Goal: Information Seeking & Learning: Find specific page/section

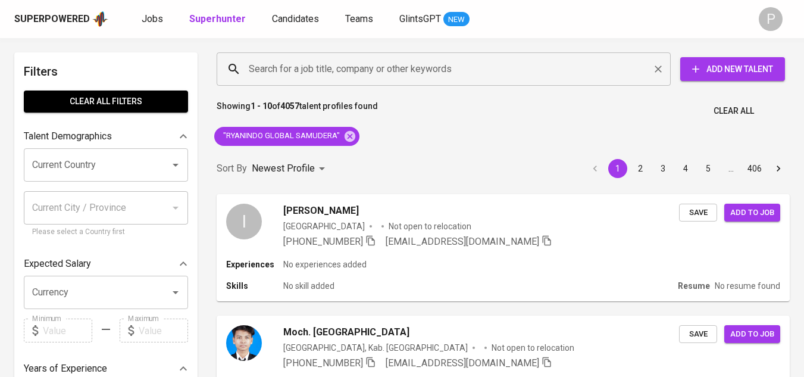
click at [323, 71] on input "Search for a job title, company or other keywords" at bounding box center [447, 69] width 402 height 23
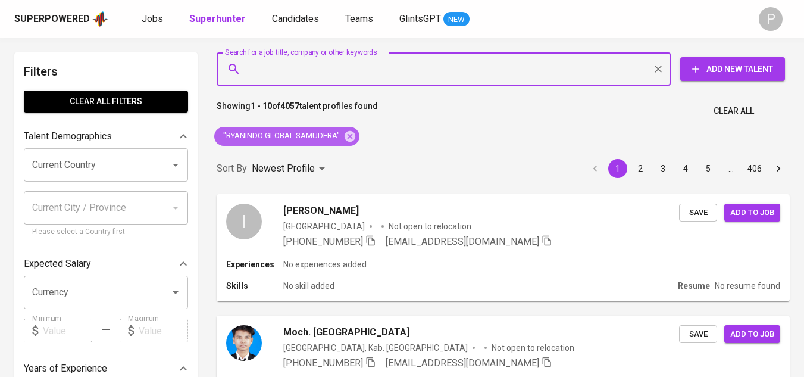
click at [349, 140] on icon at bounding box center [350, 135] width 11 height 11
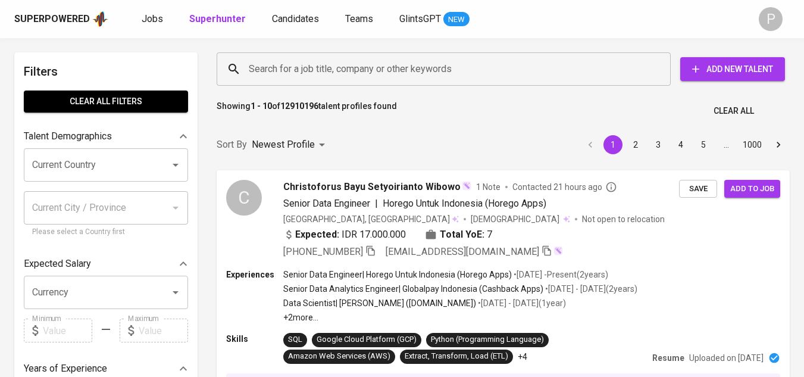
click at [342, 73] on input "Search for a job title, company or other keywords" at bounding box center [447, 69] width 402 height 23
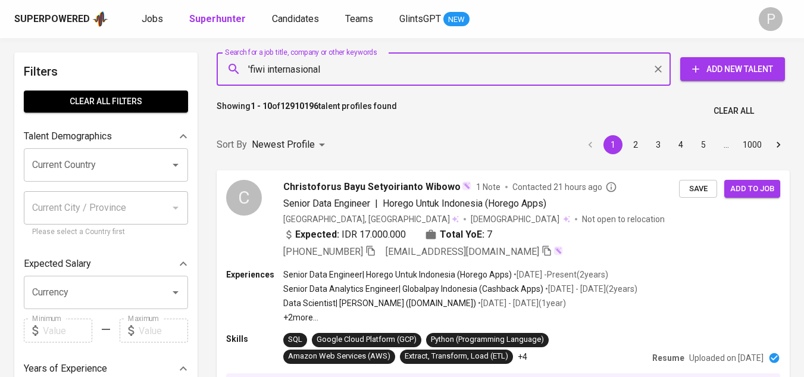
click at [266, 69] on input "'fiwi internasional" at bounding box center [447, 69] width 402 height 23
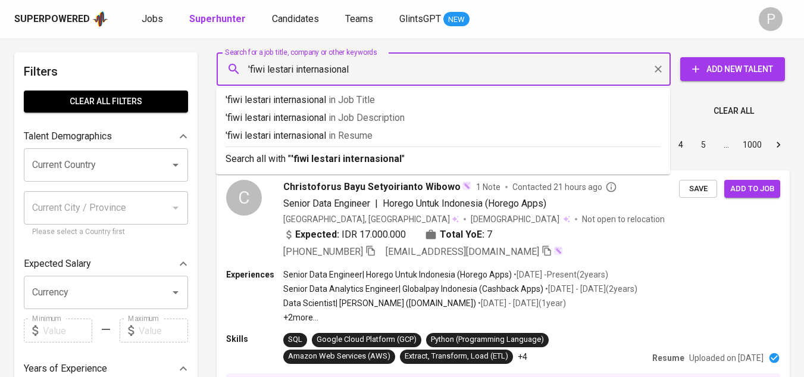
click at [360, 72] on input "'fiwi lestari internasional" at bounding box center [447, 69] width 402 height 23
type input "'fiwi lestari internasional""
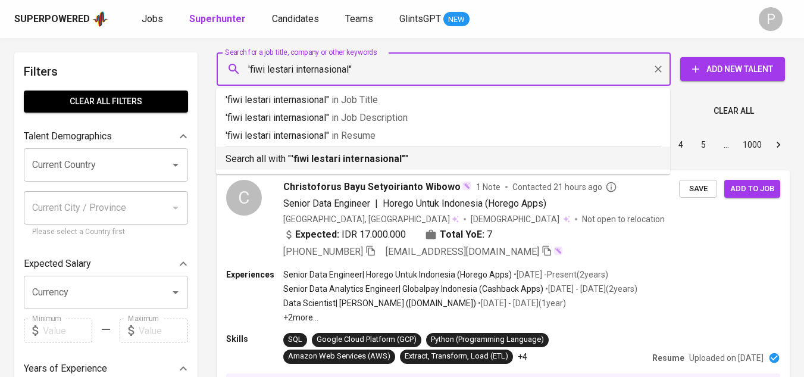
click at [388, 159] on b "'fiwi lestari internasional"" at bounding box center [348, 158] width 114 height 11
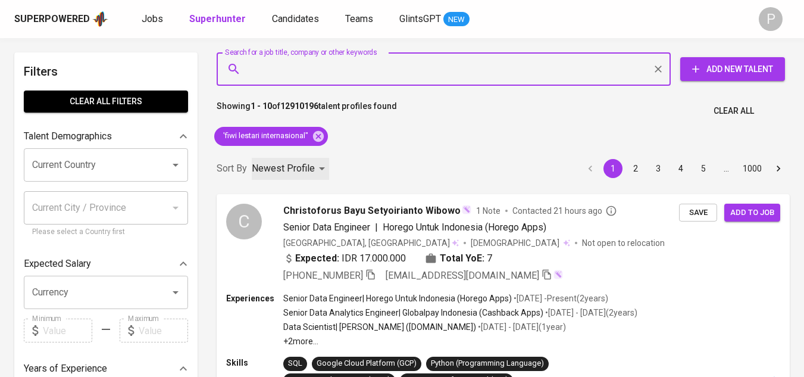
click at [311, 167] on p "Newest Profile" at bounding box center [283, 168] width 63 height 14
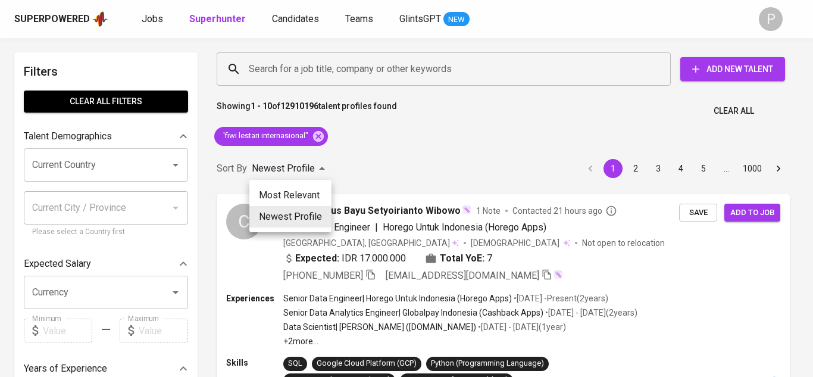
click at [319, 193] on li "Most Relevant" at bounding box center [290, 195] width 82 height 21
type input "MOST_RELEVANT"
